Goal: Information Seeking & Learning: Find specific fact

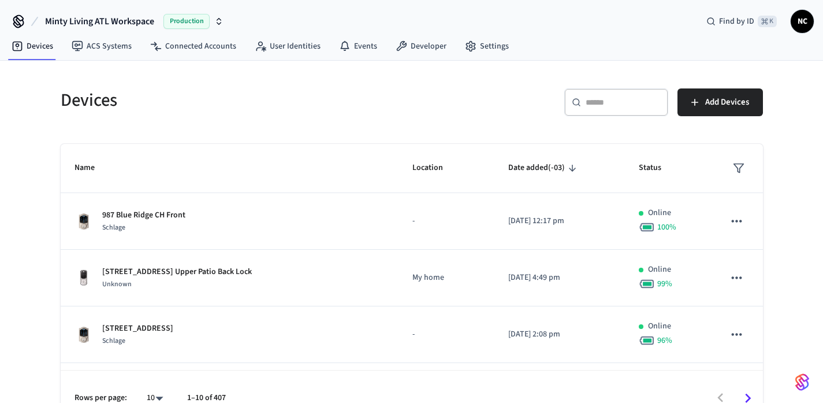
click at [573, 100] on icon at bounding box center [576, 102] width 9 height 9
click at [615, 101] on input "text" at bounding box center [623, 102] width 75 height 12
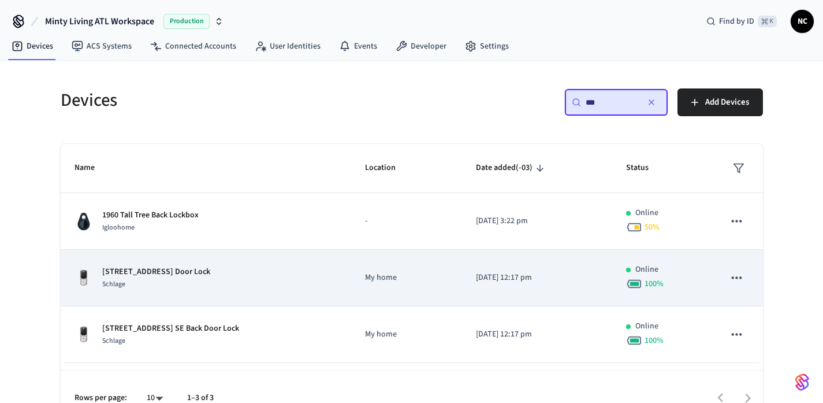
scroll to position [23, 0]
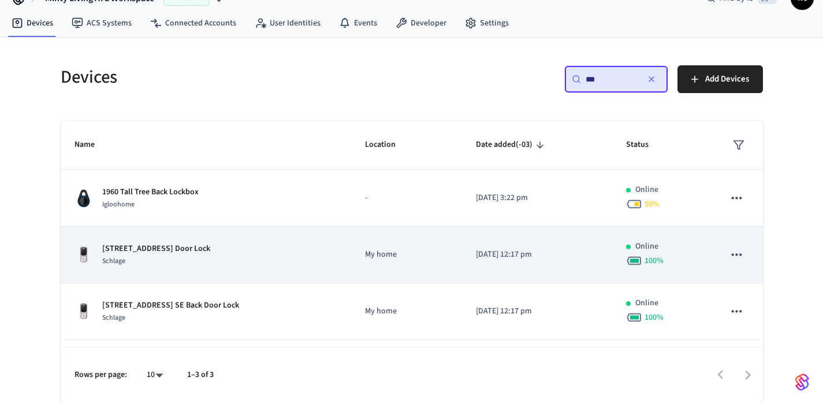
type input "***"
click at [254, 240] on td "[STREET_ADDRESS] SE Front Door Lock Schlage" at bounding box center [206, 254] width 290 height 57
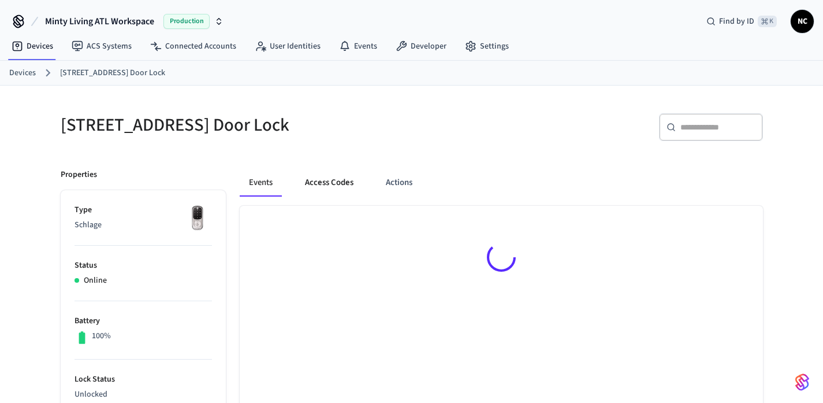
click at [324, 189] on button "Access Codes" at bounding box center [329, 183] width 67 height 28
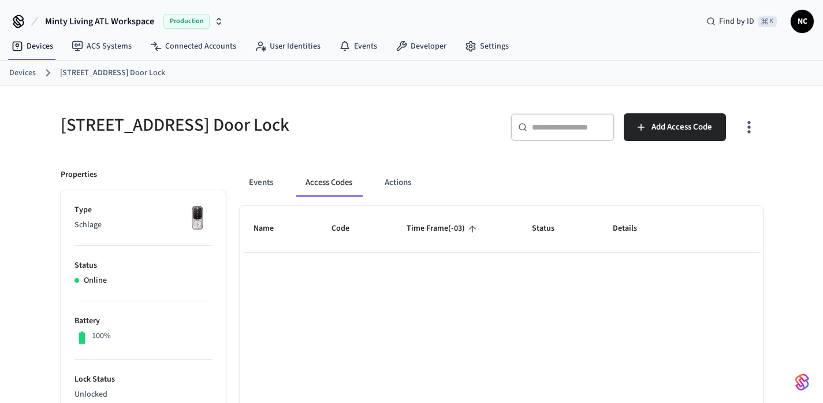
click at [324, 189] on button "Access Codes" at bounding box center [328, 183] width 65 height 28
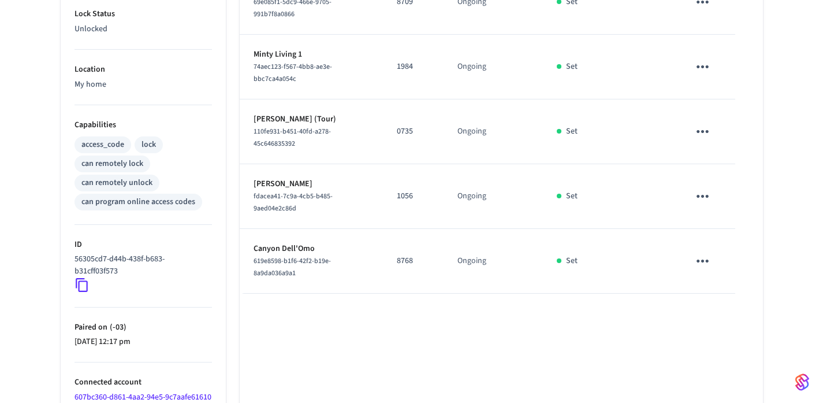
scroll to position [435, 0]
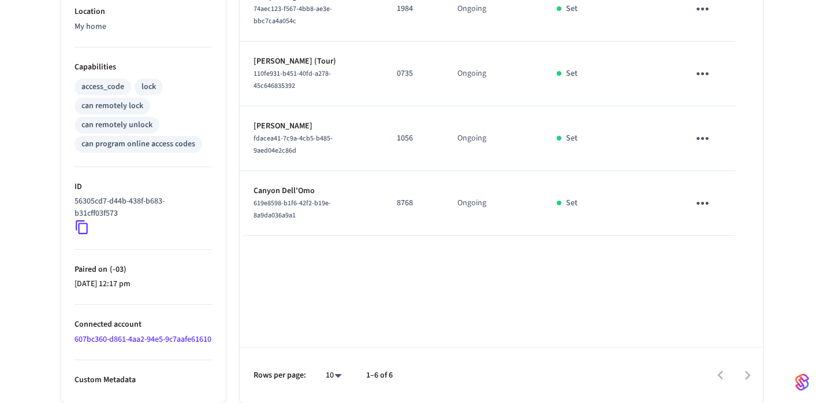
click at [405, 197] on p "8768" at bounding box center [413, 203] width 33 height 12
copy p "8768"
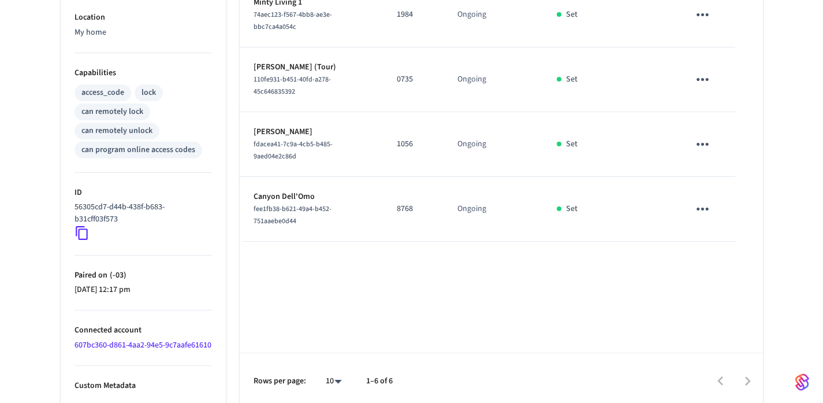
scroll to position [413, 0]
